Goal: Information Seeking & Learning: Learn about a topic

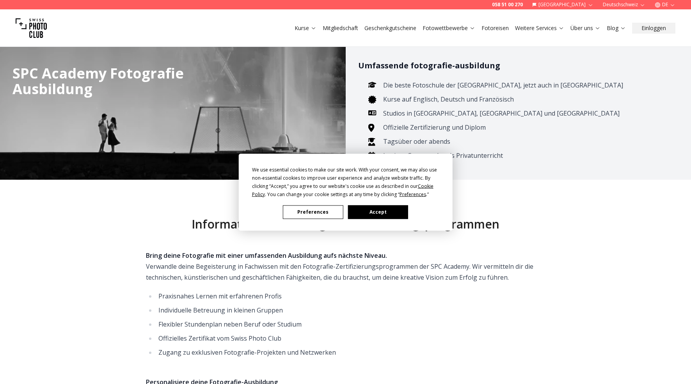
click at [325, 213] on button "Preferences" at bounding box center [313, 212] width 60 height 14
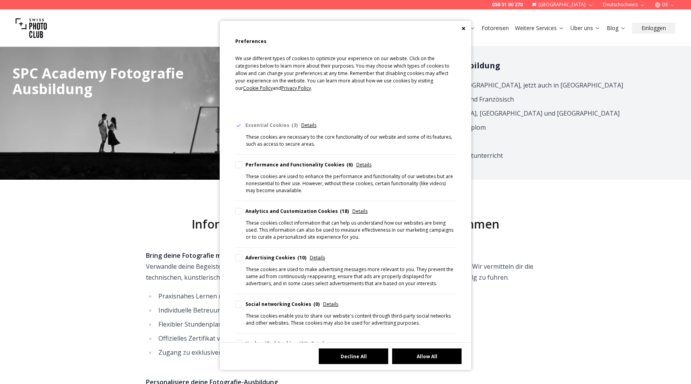
click at [376, 356] on button "Decline All" at bounding box center [353, 356] width 69 height 16
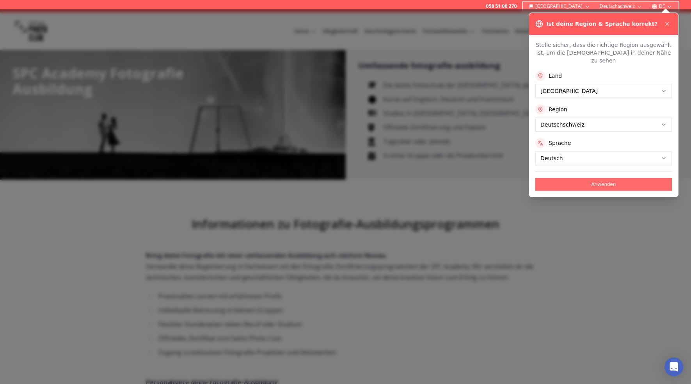
click at [622, 178] on button "Anwenden" at bounding box center [603, 184] width 137 height 12
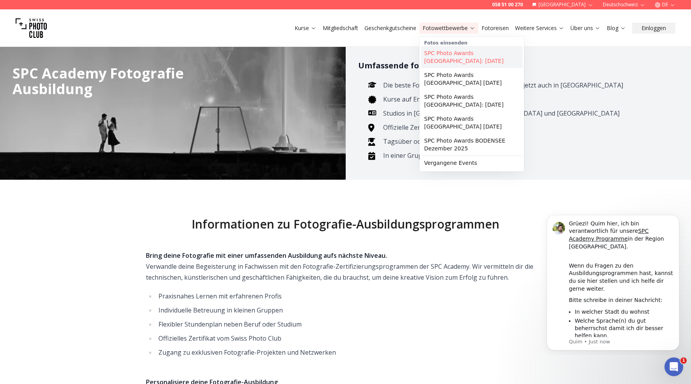
click at [458, 53] on link "SPC Photo Awards [GEOGRAPHIC_DATA]: [DATE]" at bounding box center [471, 57] width 101 height 22
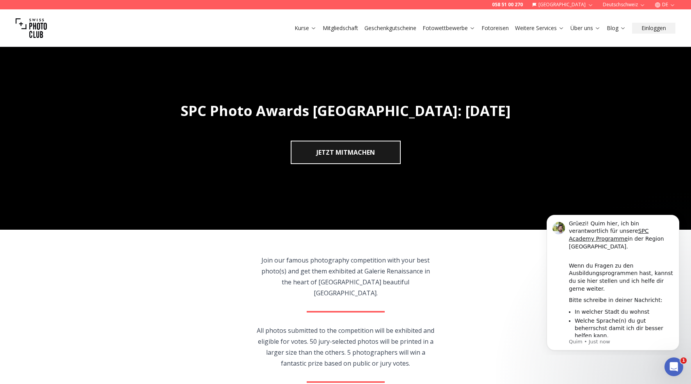
click at [488, 139] on img "1 / 1" at bounding box center [345, 133] width 691 height 192
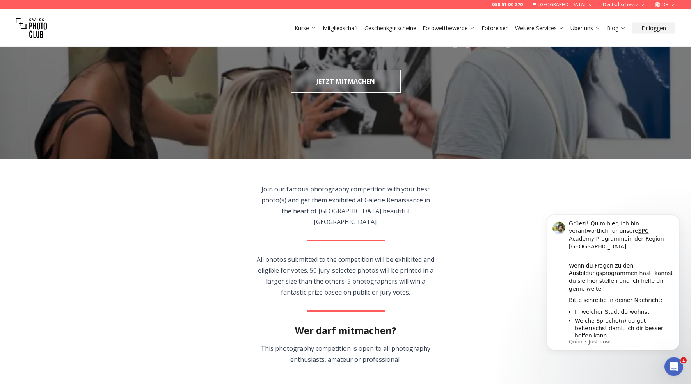
scroll to position [238, 0]
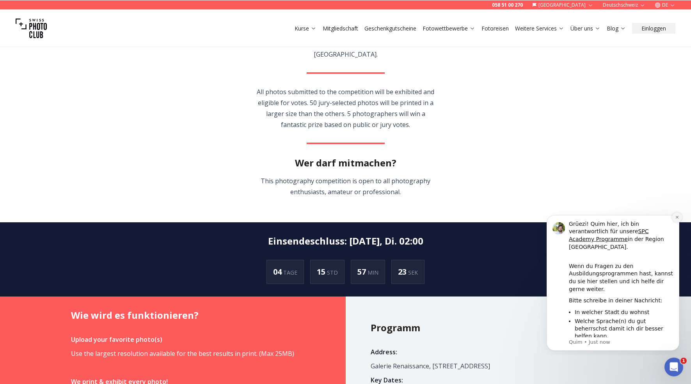
click at [678, 219] on icon "Dismiss notification" at bounding box center [677, 217] width 4 height 4
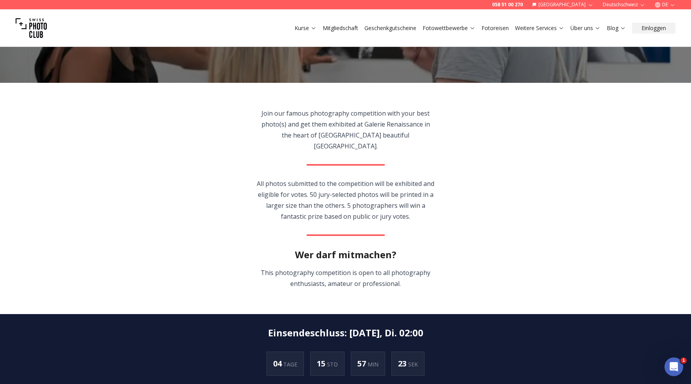
scroll to position [83, 0]
